Goal: Task Accomplishment & Management: Manage account settings

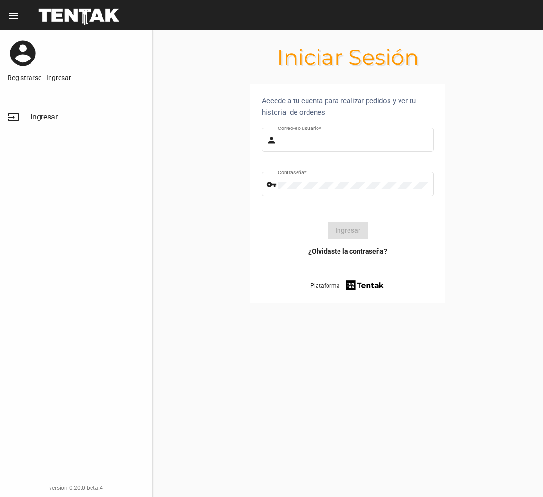
type input "[EMAIL_ADDRESS][DOMAIN_NAME]"
click at [340, 232] on button "Ingresar" at bounding box center [347, 230] width 41 height 17
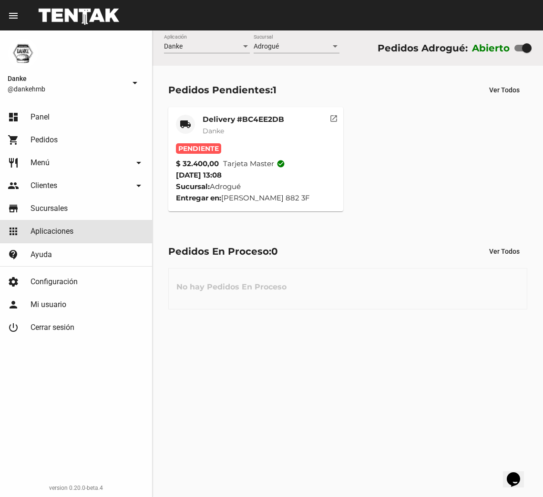
click at [47, 230] on span "Aplicaciones" at bounding box center [51, 232] width 43 height 10
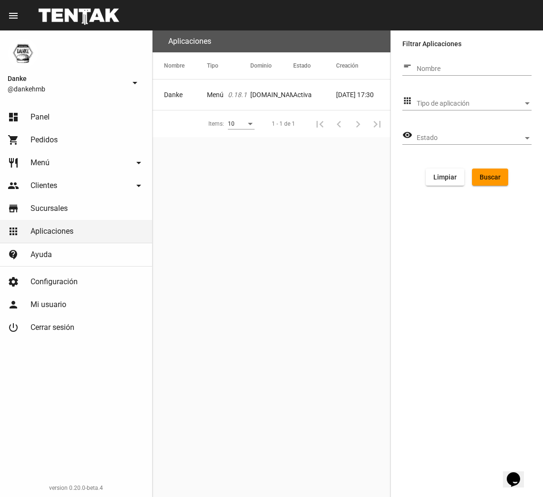
click at [259, 92] on mat-cell "[DOMAIN_NAME]" at bounding box center [271, 95] width 43 height 30
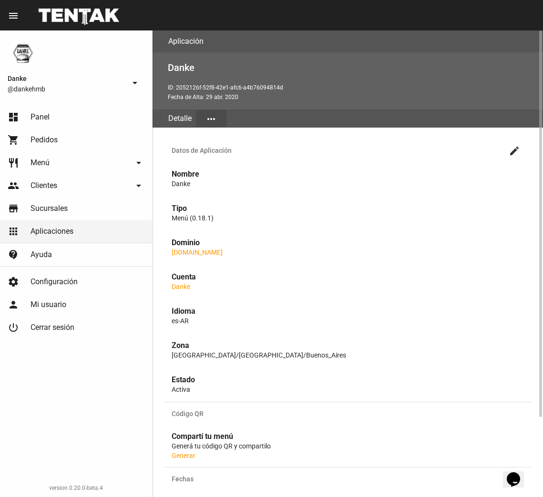
click at [210, 117] on mat-icon "more_horiz" at bounding box center [210, 118] width 11 height 11
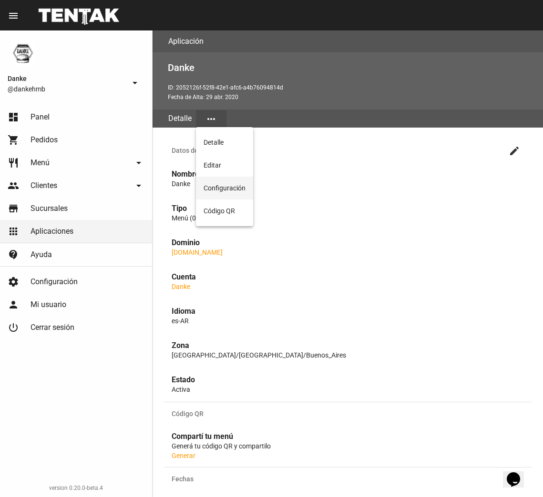
click at [218, 188] on button "Configuración" at bounding box center [224, 188] width 57 height 23
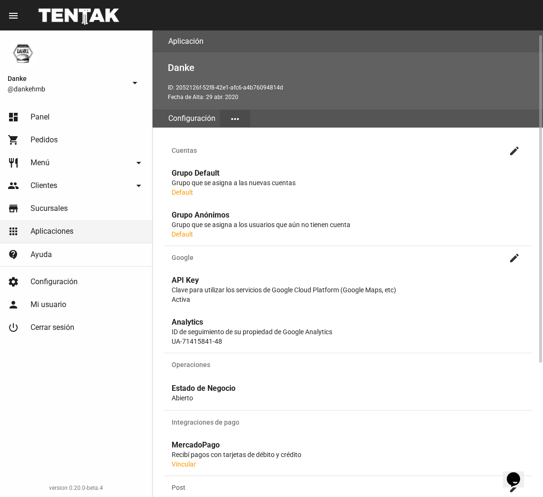
scroll to position [197, 0]
